Goal: Information Seeking & Learning: Check status

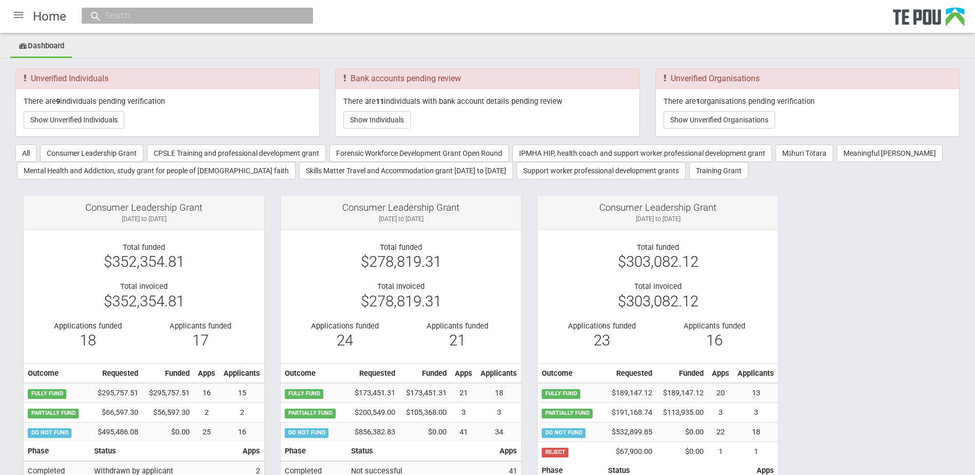
click at [169, 17] on input "text" at bounding box center [192, 15] width 181 height 11
paste input "Single choice"
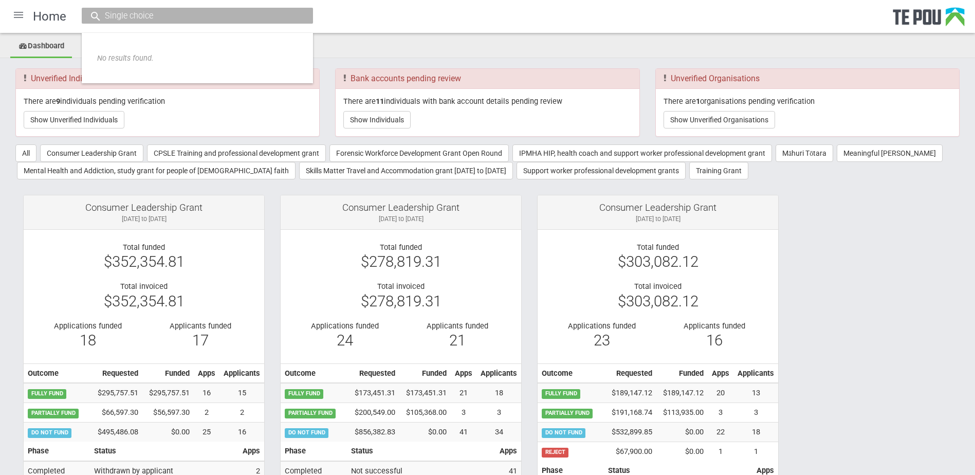
drag, startPoint x: 169, startPoint y: 17, endPoint x: 95, endPoint y: 16, distance: 74.5
click at [95, 16] on div "Single choice" at bounding box center [197, 16] width 231 height 16
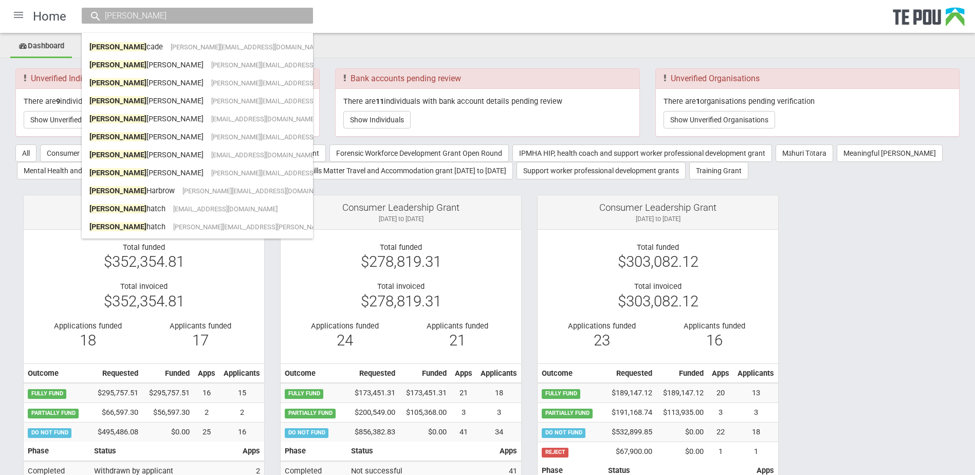
drag, startPoint x: 107, startPoint y: 17, endPoint x: 82, endPoint y: 17, distance: 25.7
click at [82, 17] on div "rachel" at bounding box center [197, 16] width 231 height 16
paste input "Rachel Jacobsen"
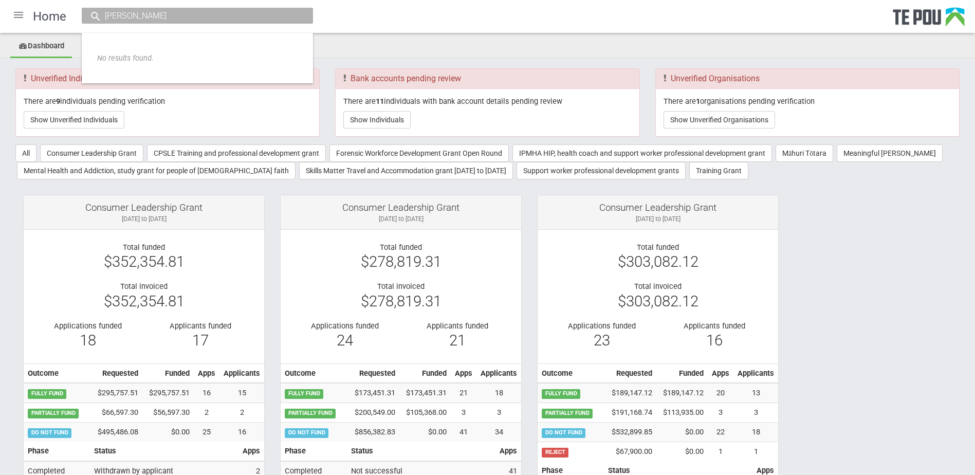
click at [133, 14] on input "Rachel Jacobsen" at bounding box center [192, 15] width 181 height 11
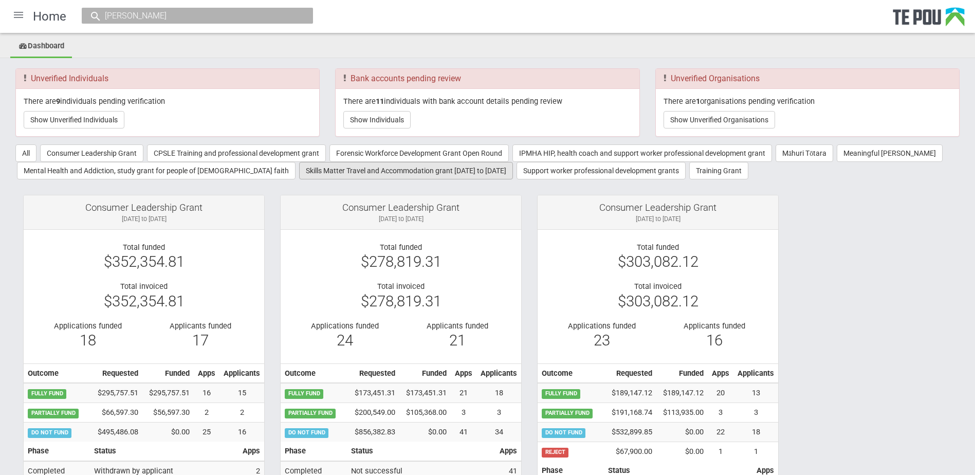
click at [379, 176] on button "Skills Matter Travel and Accommodation grant [DATE] to [DATE]" at bounding box center [406, 170] width 214 height 17
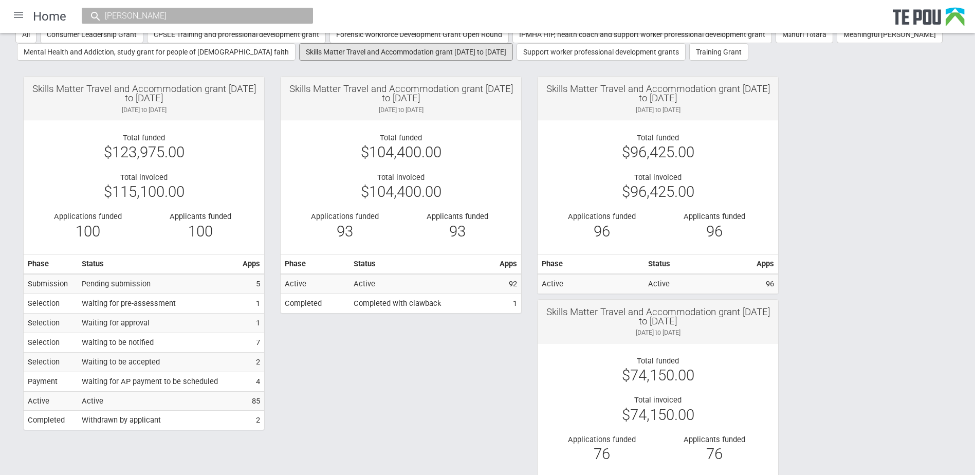
scroll to position [154, 0]
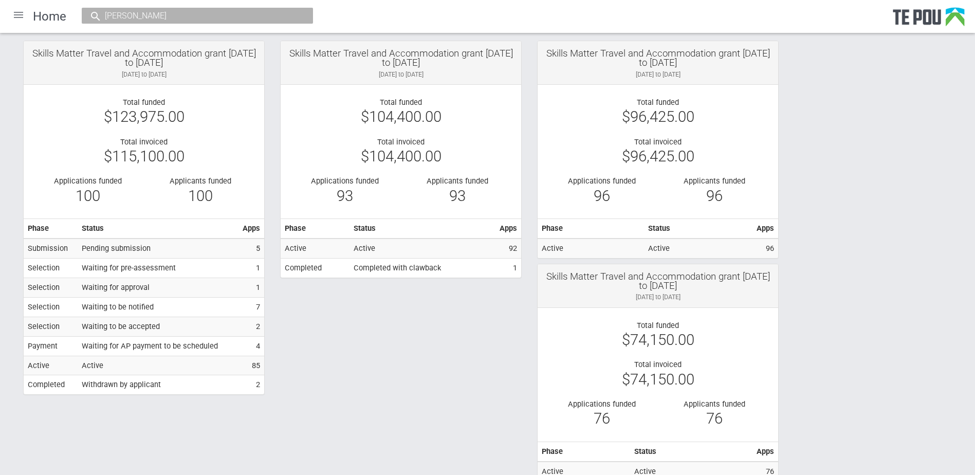
click at [143, 8] on div "Rachel" at bounding box center [197, 16] width 231 height 16
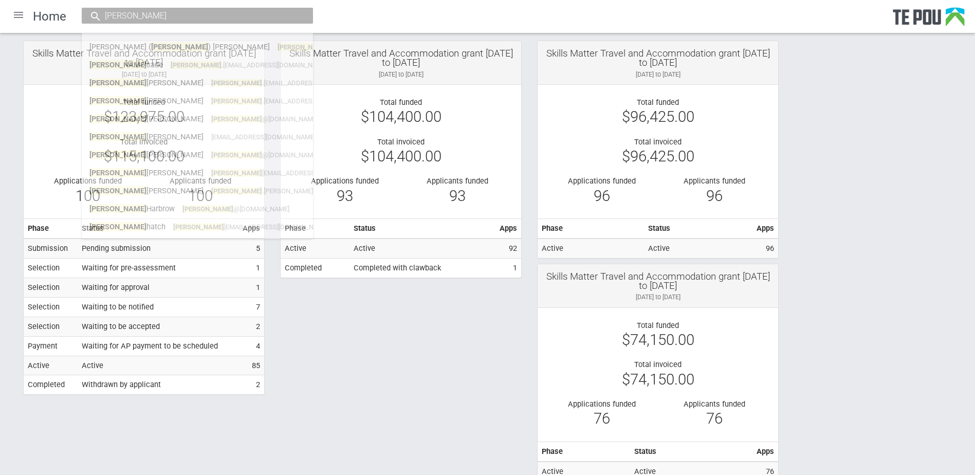
drag, startPoint x: 143, startPoint y: 12, endPoint x: 94, endPoint y: 13, distance: 48.8
click at [94, 13] on div "Rachel" at bounding box center [197, 16] width 231 height 16
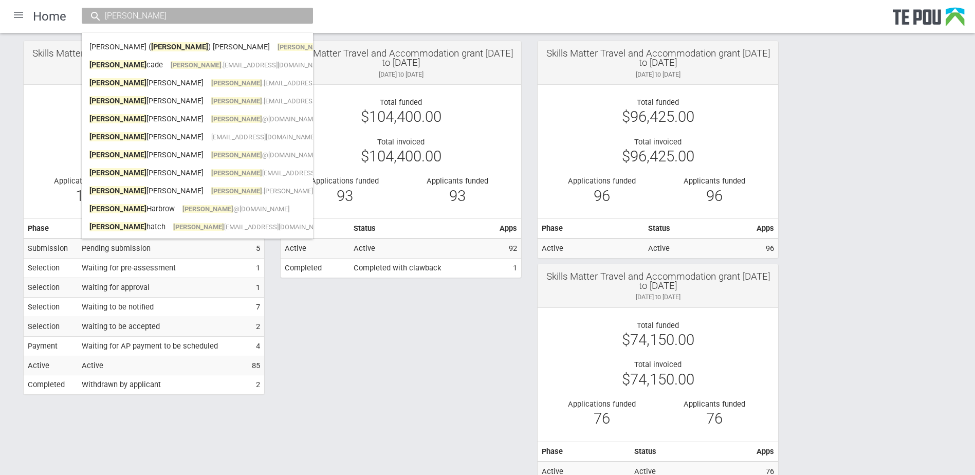
paste input "rjacobsen33@gmail.com"
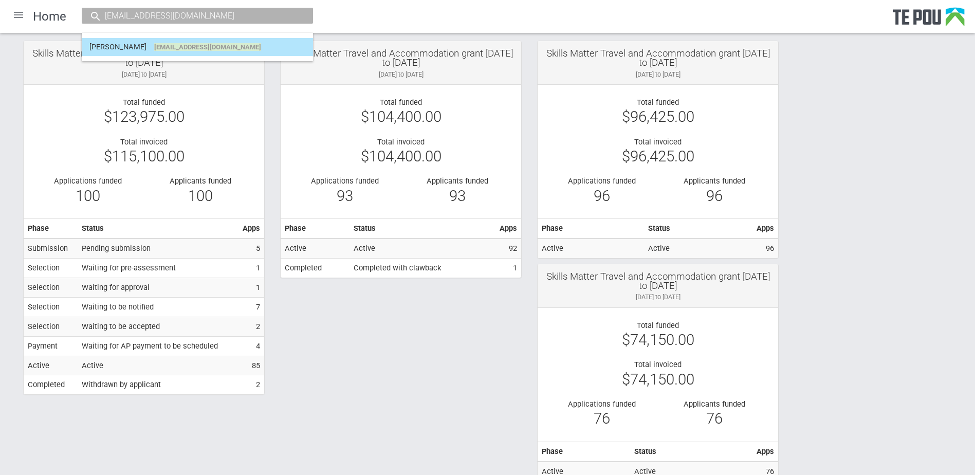
type input "rjacobsen33@gmail.com"
click at [116, 50] on link "Ray Jacobsen rjacobsen33@gmail.com" at bounding box center [197, 47] width 216 height 16
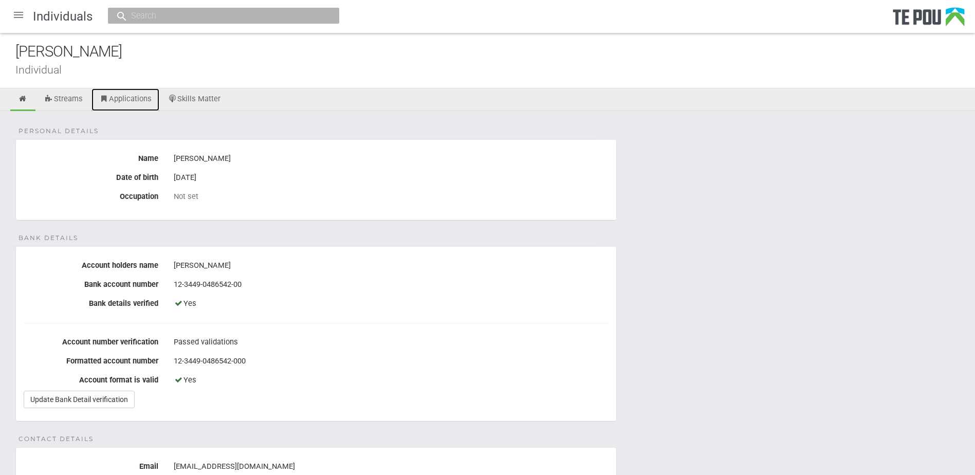
click at [137, 96] on link "Applications" at bounding box center [125, 99] width 68 height 23
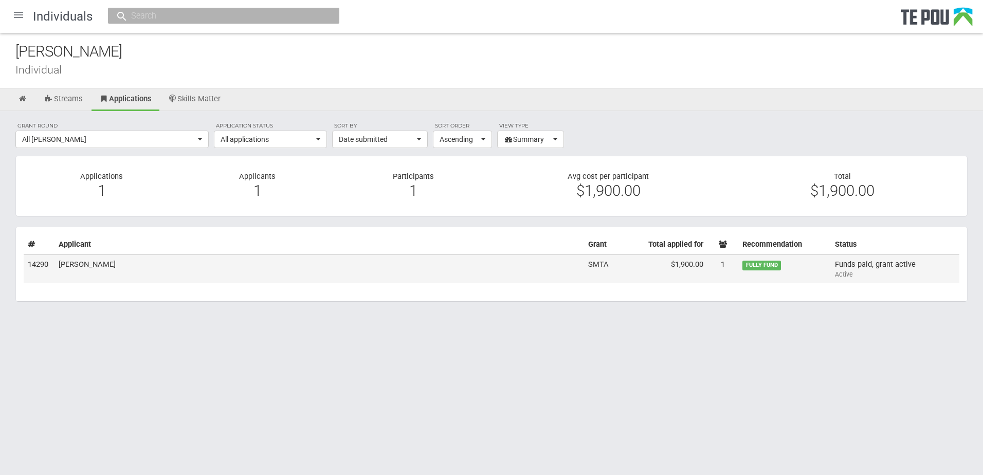
click at [319, 274] on td "[PERSON_NAME]" at bounding box center [318, 268] width 529 height 29
